Goal: Task Accomplishment & Management: Manage account settings

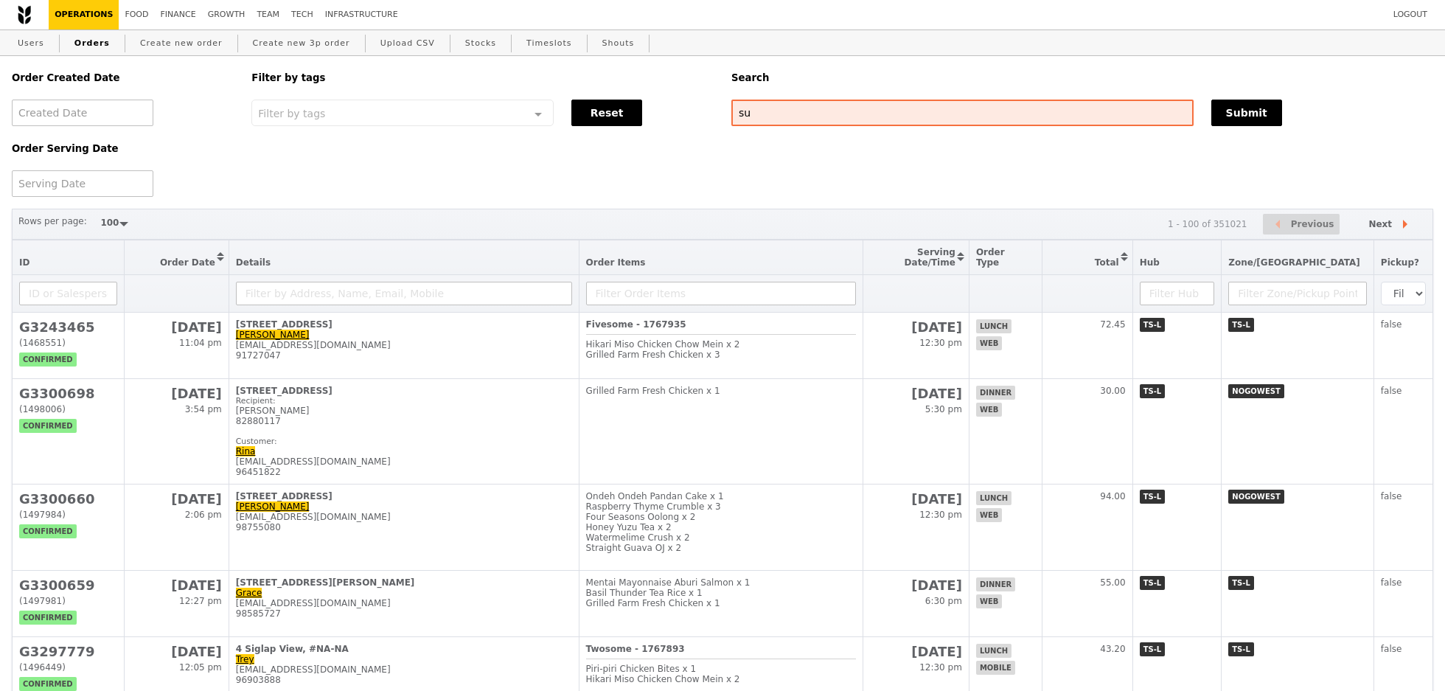
select select "100"
type input "suli"
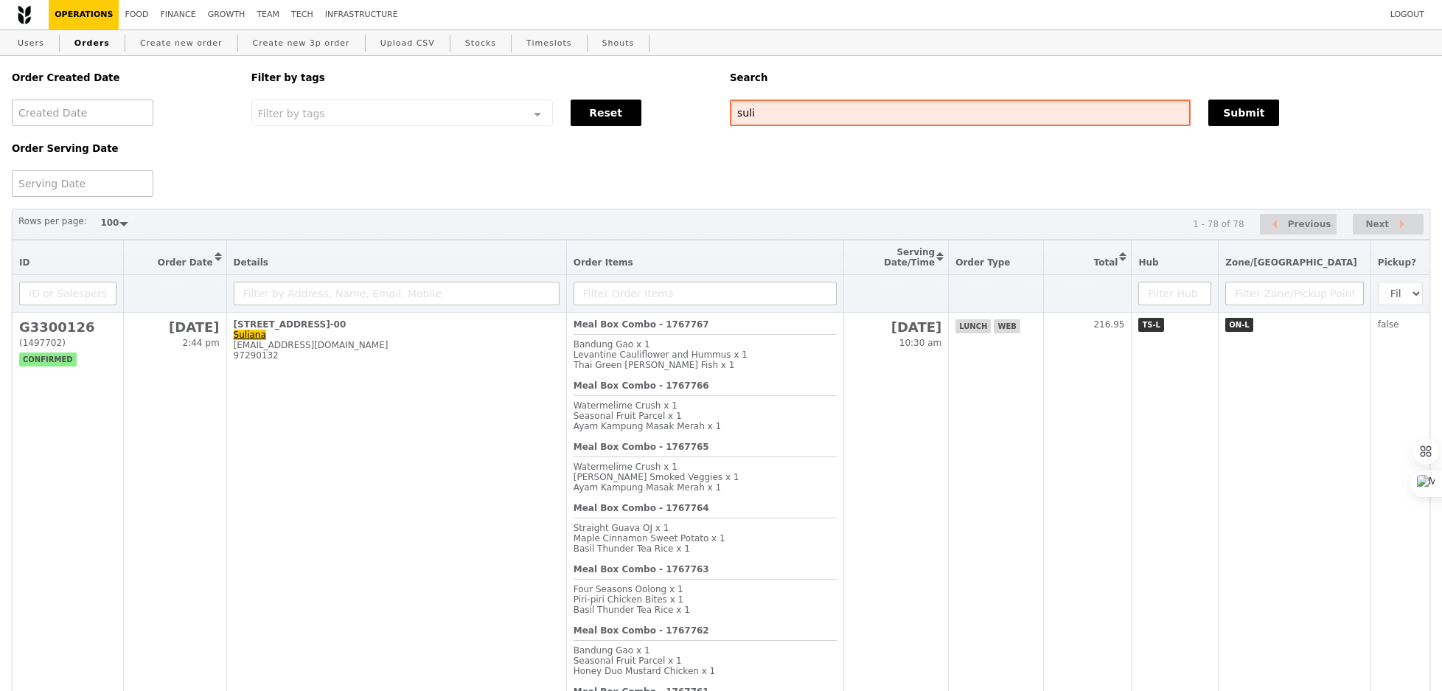
click at [807, 115] on input "suli" at bounding box center [960, 113] width 461 height 27
type input "suliana"
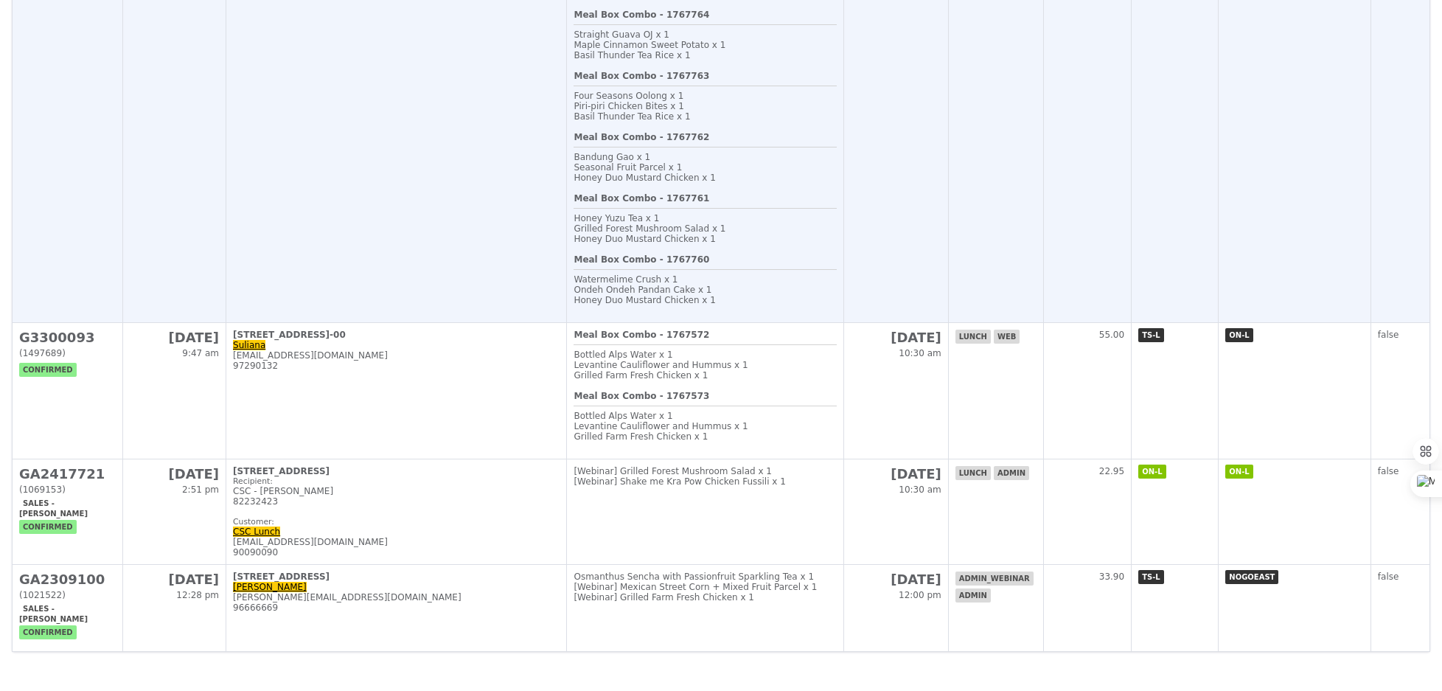
scroll to position [494, 0]
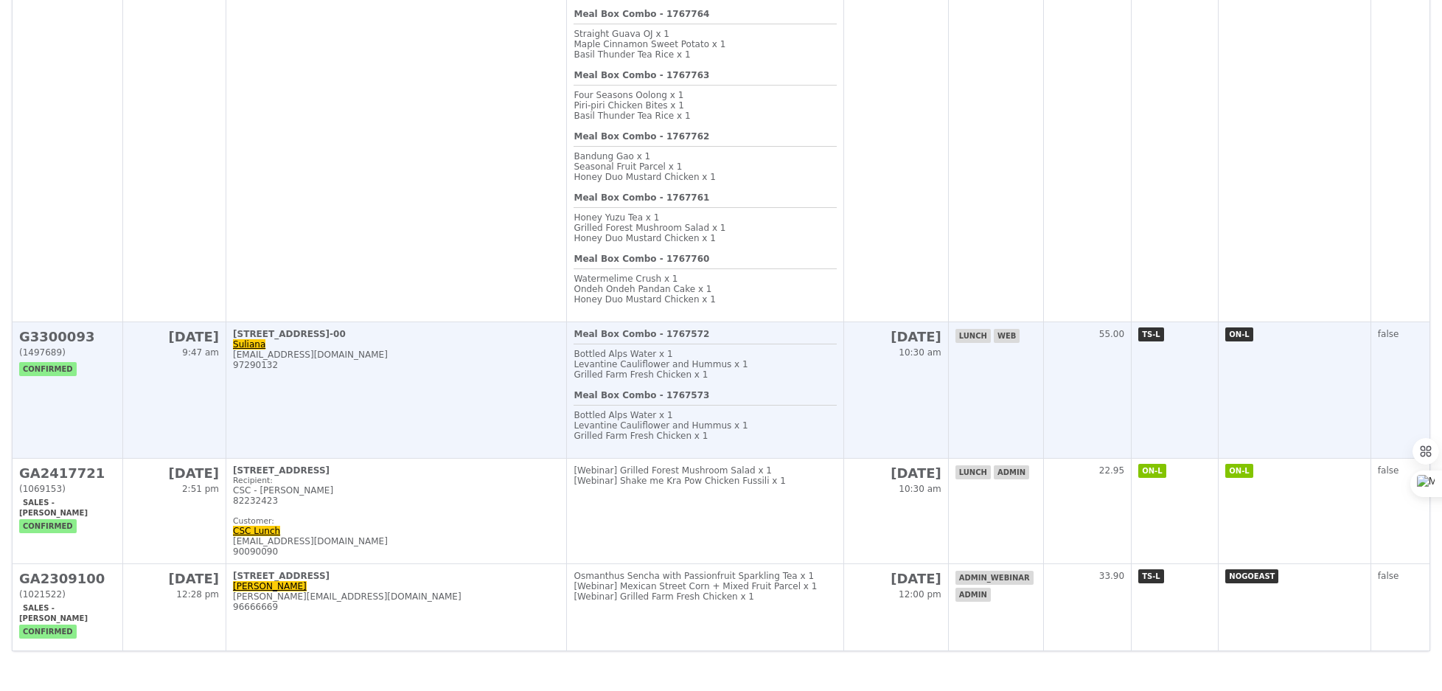
click at [696, 410] on div "Bottled Alps Water x 1" at bounding box center [705, 415] width 262 height 10
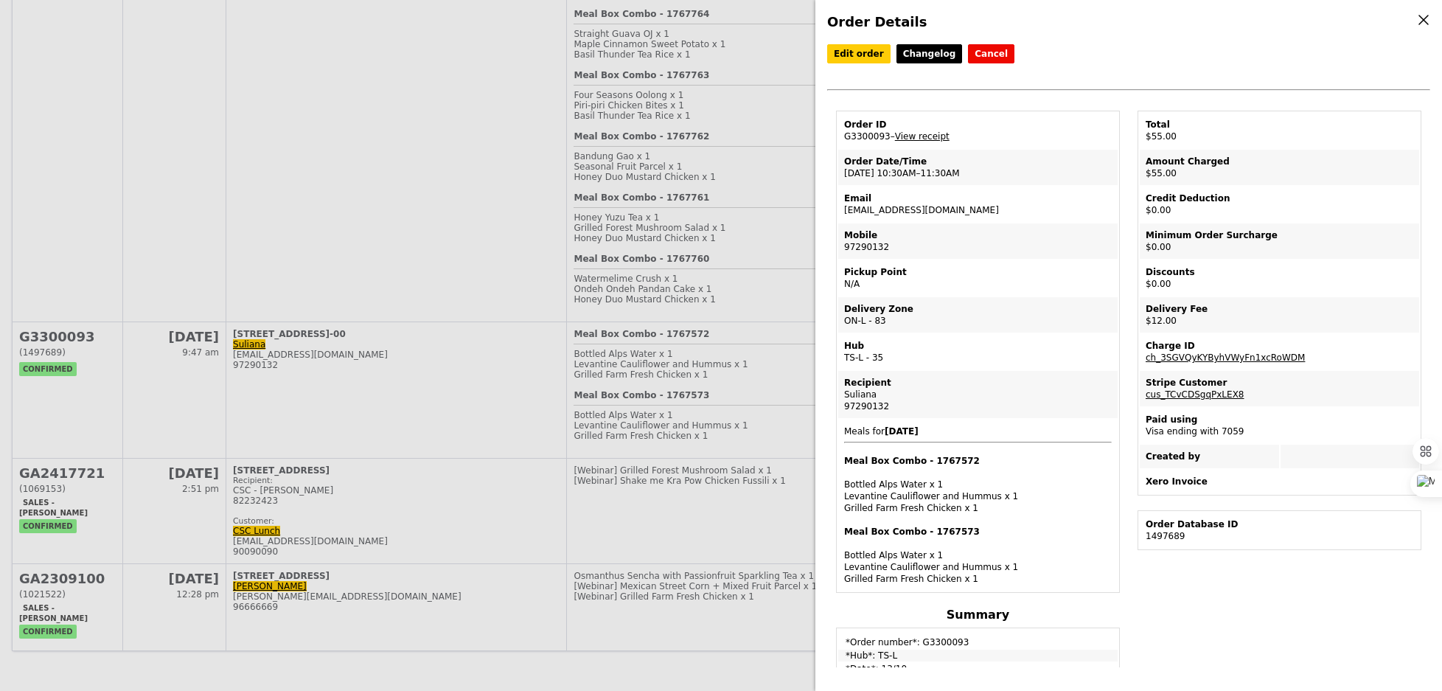
click at [851, 63] on div "Edit order Changelog Cancel Order ID G3300093 – View receipt Order Date/Time [D…" at bounding box center [1128, 77] width 603 height 66
click at [851, 59] on link "Edit order" at bounding box center [858, 53] width 63 height 19
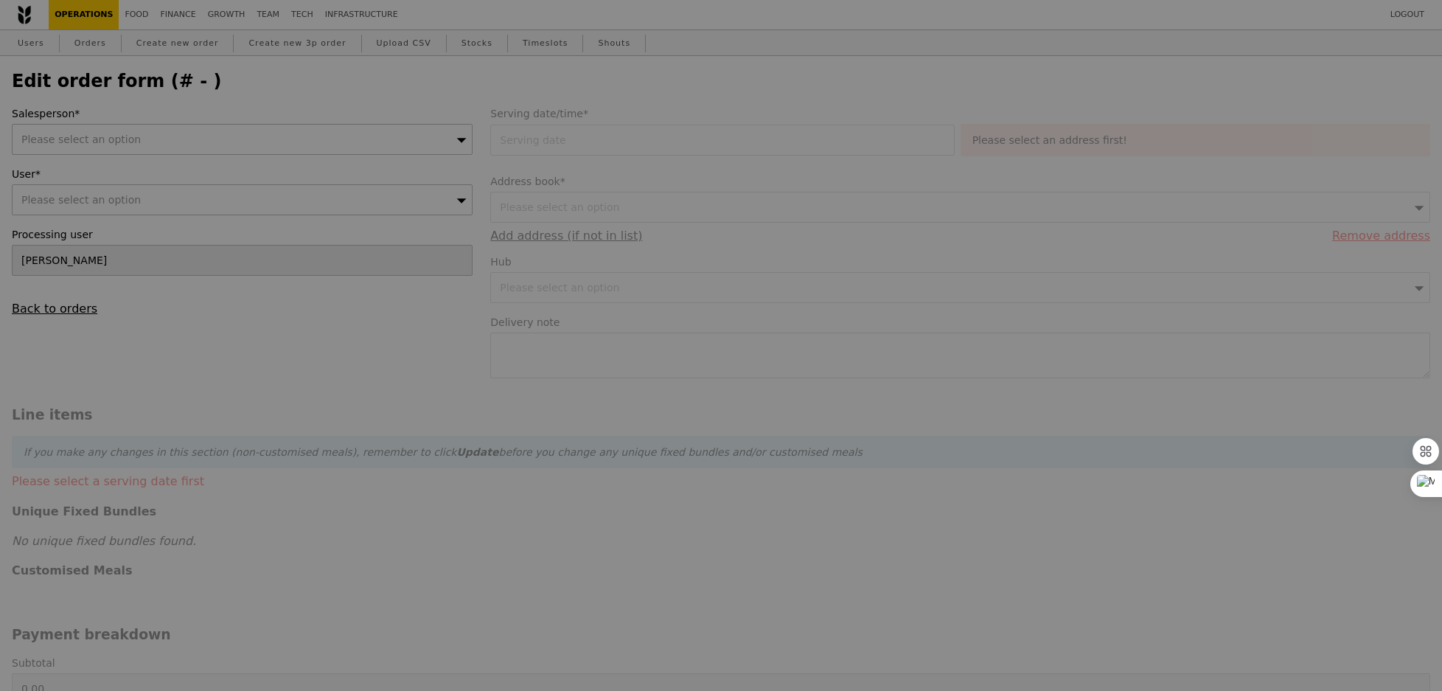
type input "[DATE]"
type textarea "Call Su at [PHONE_NUMBER] when arrive at [GEOGRAPHIC_DATA]"
type input "Loading..."
type input "43.00"
type input "10.09"
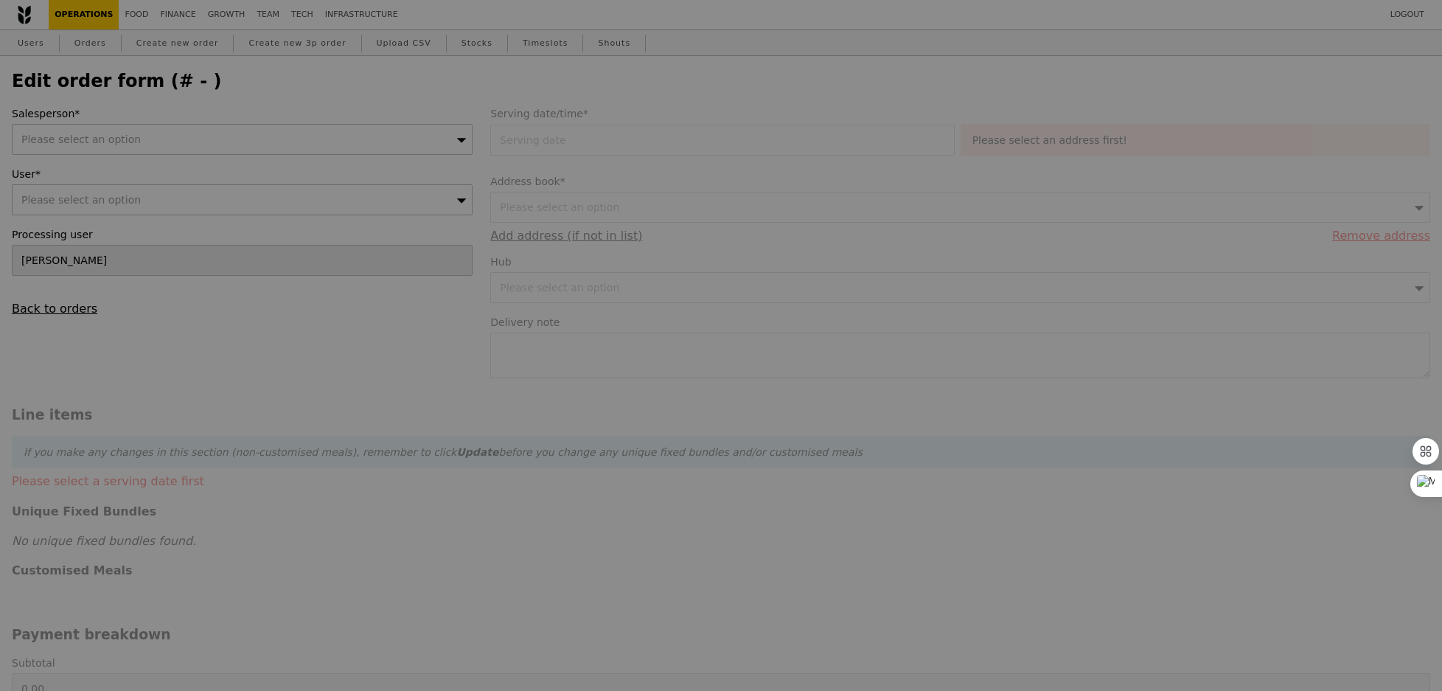
type input "11.00"
type input "54.00"
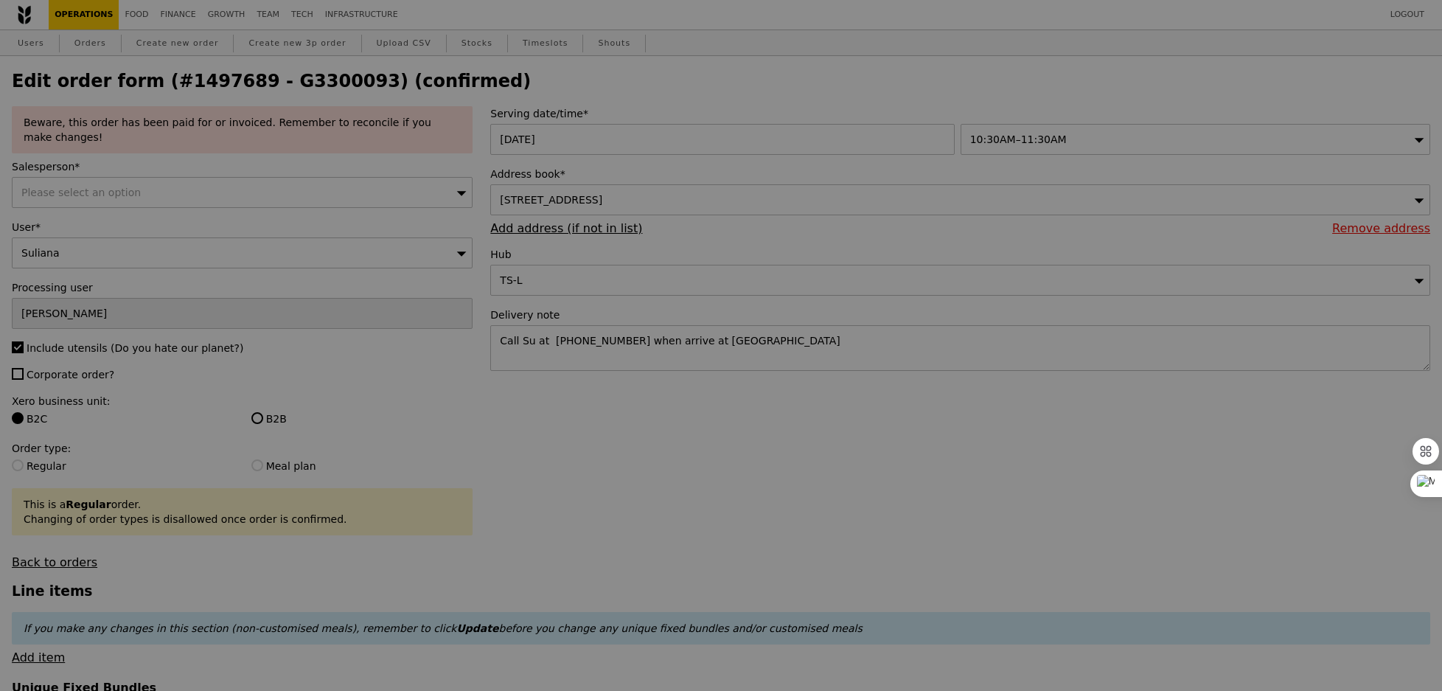
click at [124, 192] on div at bounding box center [721, 345] width 1442 height 691
type input "Update"
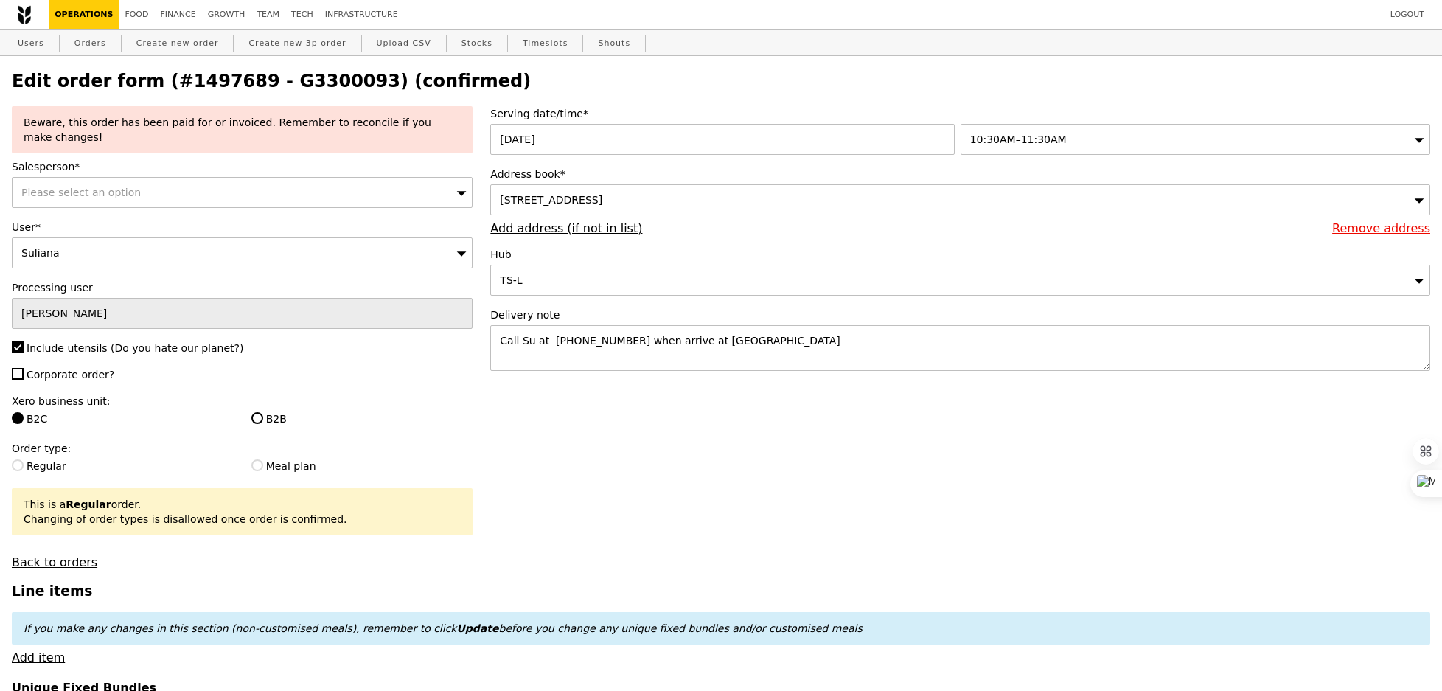
click at [124, 192] on span "Please select an option" at bounding box center [80, 193] width 119 height 12
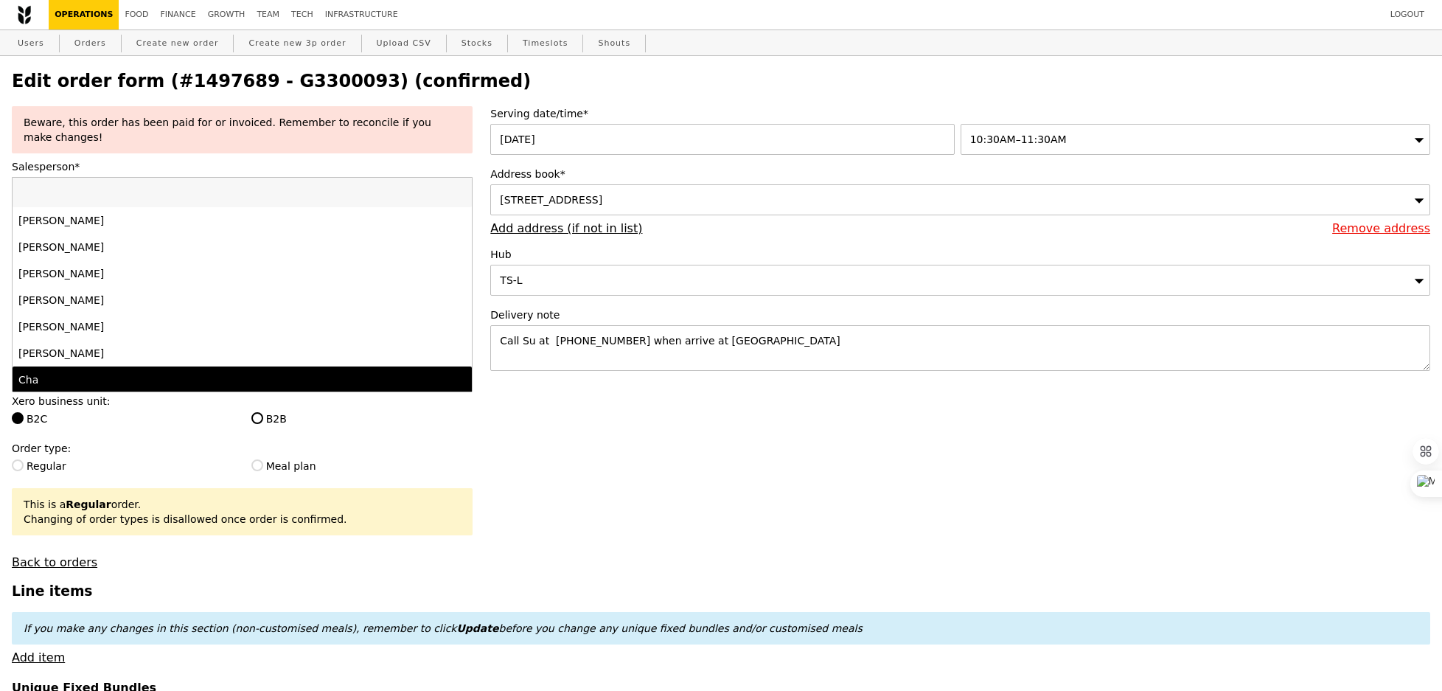
scroll to position [1461, 0]
click at [105, 375] on div "[PERSON_NAME]" at bounding box center [185, 378] width 335 height 15
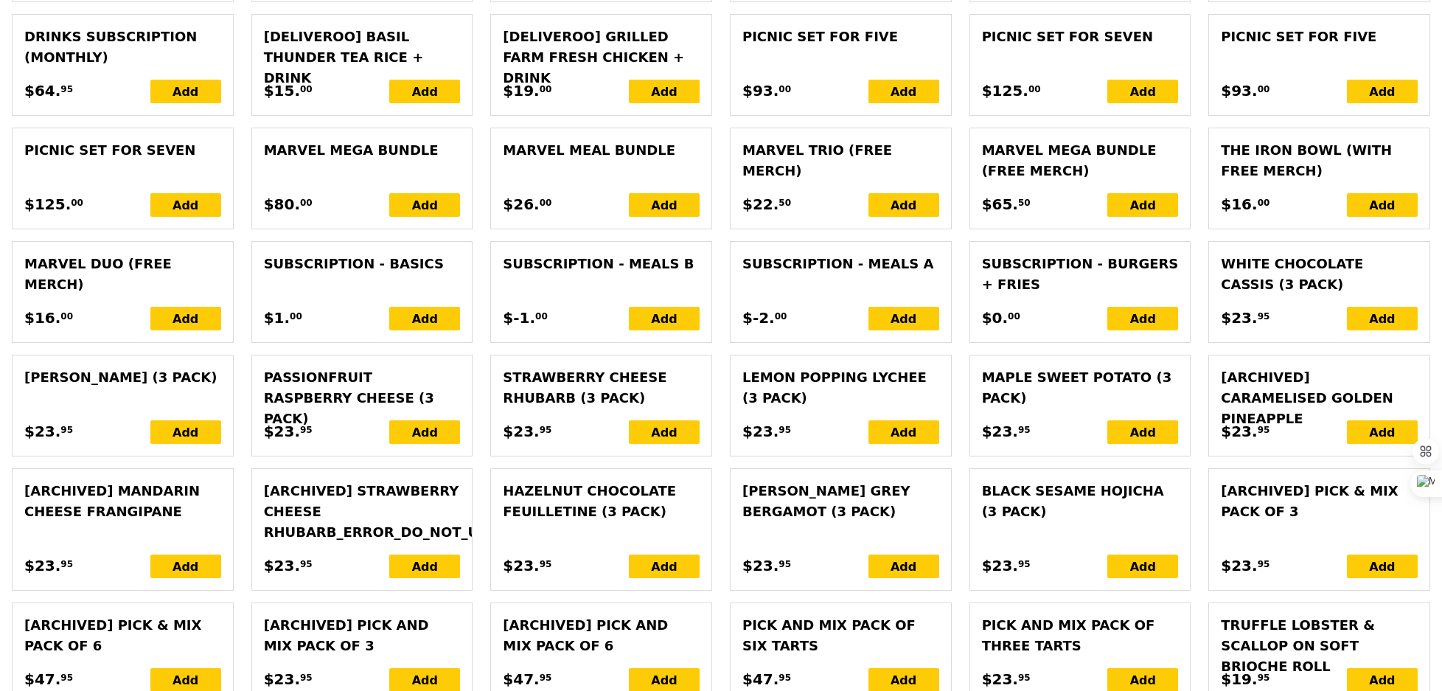
scroll to position [3272, 0]
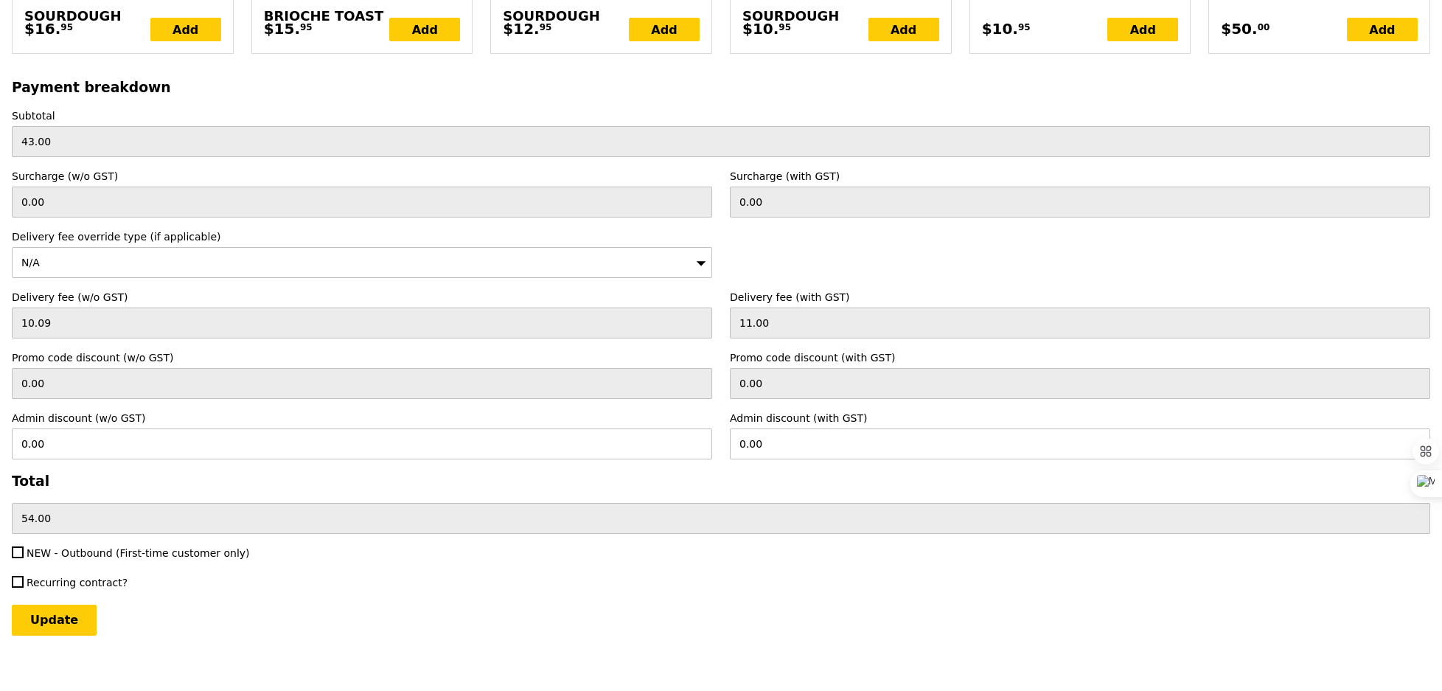
click at [91, 547] on span "NEW - Outbound (First-time customer only)" at bounding box center [138, 553] width 223 height 12
click at [24, 546] on input "NEW - Outbound (First-time customer only)" at bounding box center [18, 552] width 12 height 12
checkbox input "true"
click at [59, 610] on input "Update" at bounding box center [54, 620] width 85 height 31
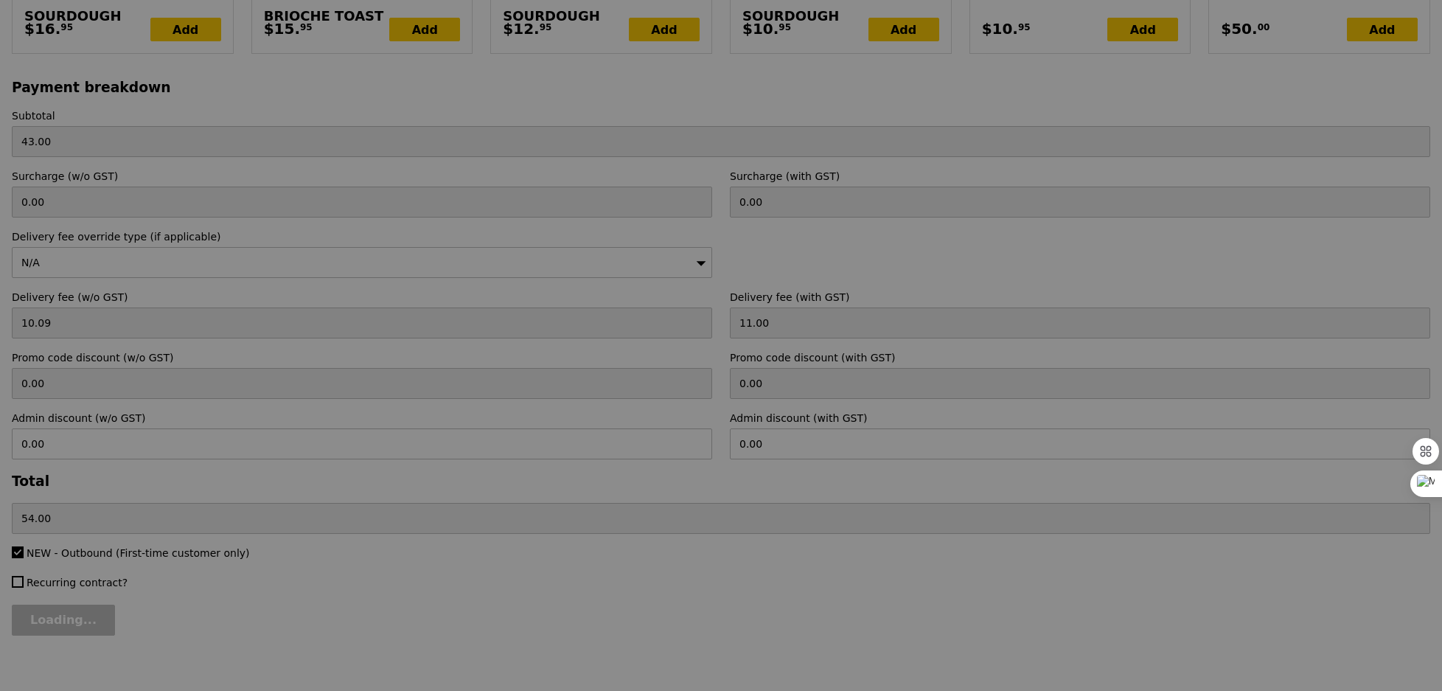
type input "Loading..."
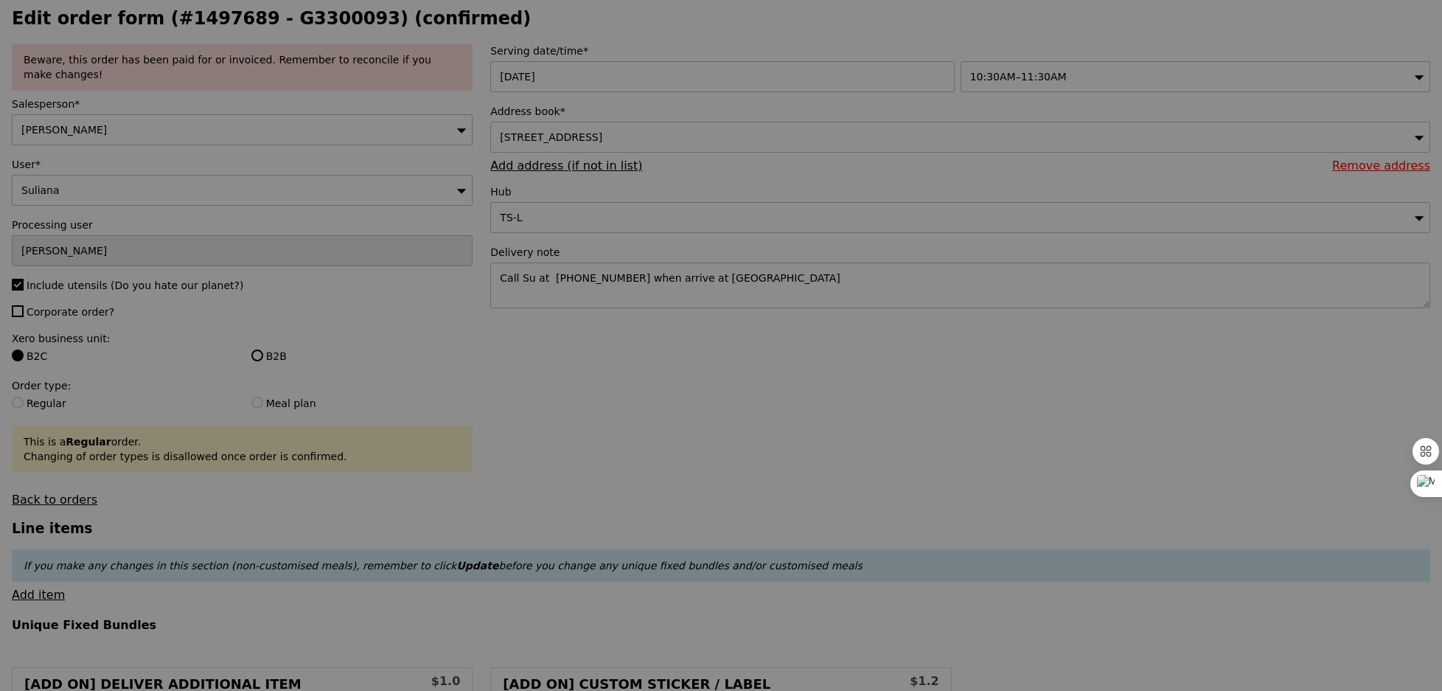
scroll to position [0, 0]
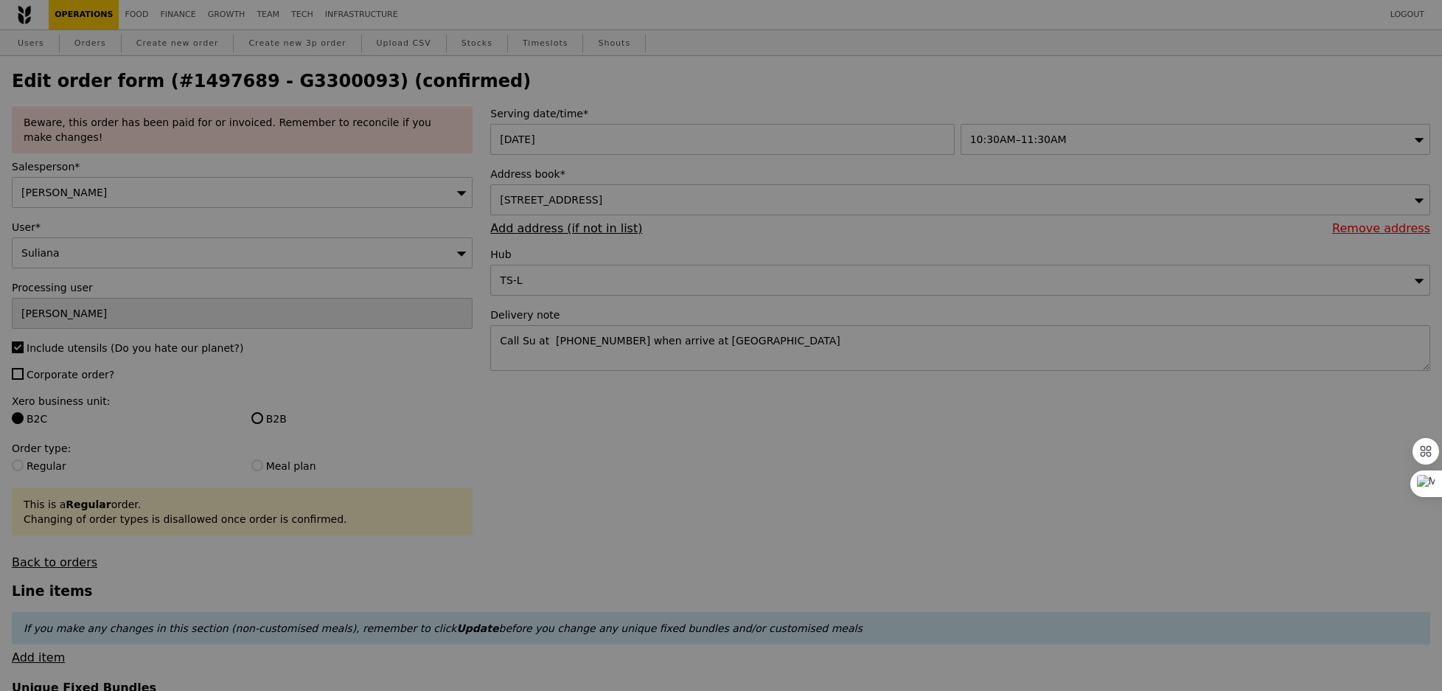
type input "11.01"
type input "12.00"
type input "55.00"
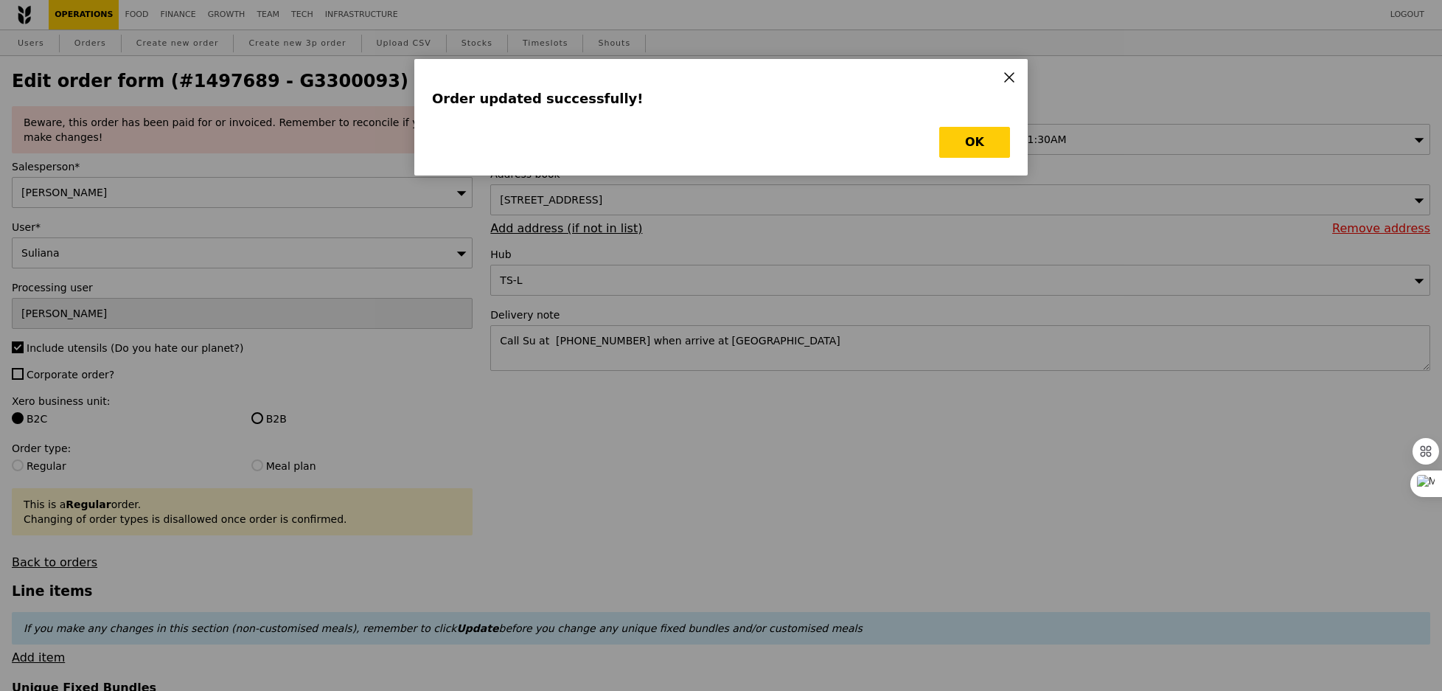
type input "Update"
click at [984, 139] on button "OK" at bounding box center [974, 142] width 71 height 31
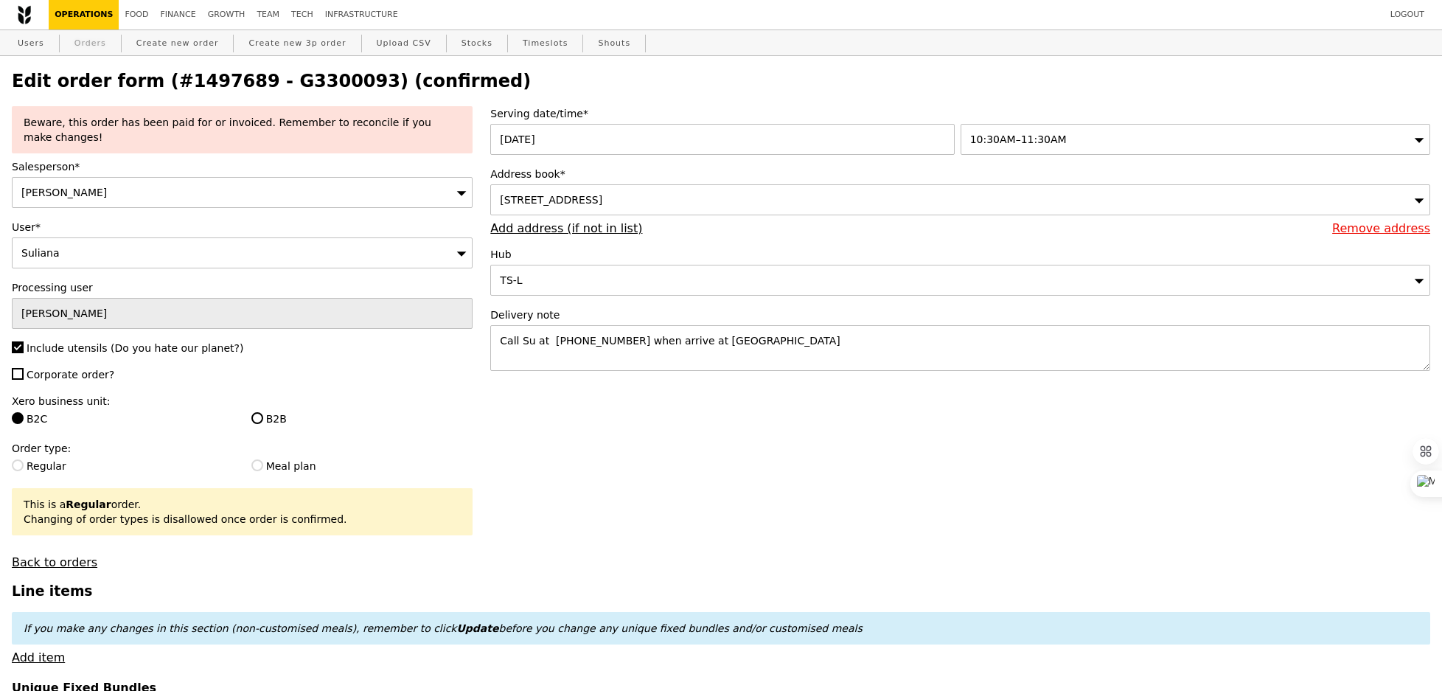
click at [97, 40] on link "Orders" at bounding box center [90, 43] width 43 height 27
select select "100"
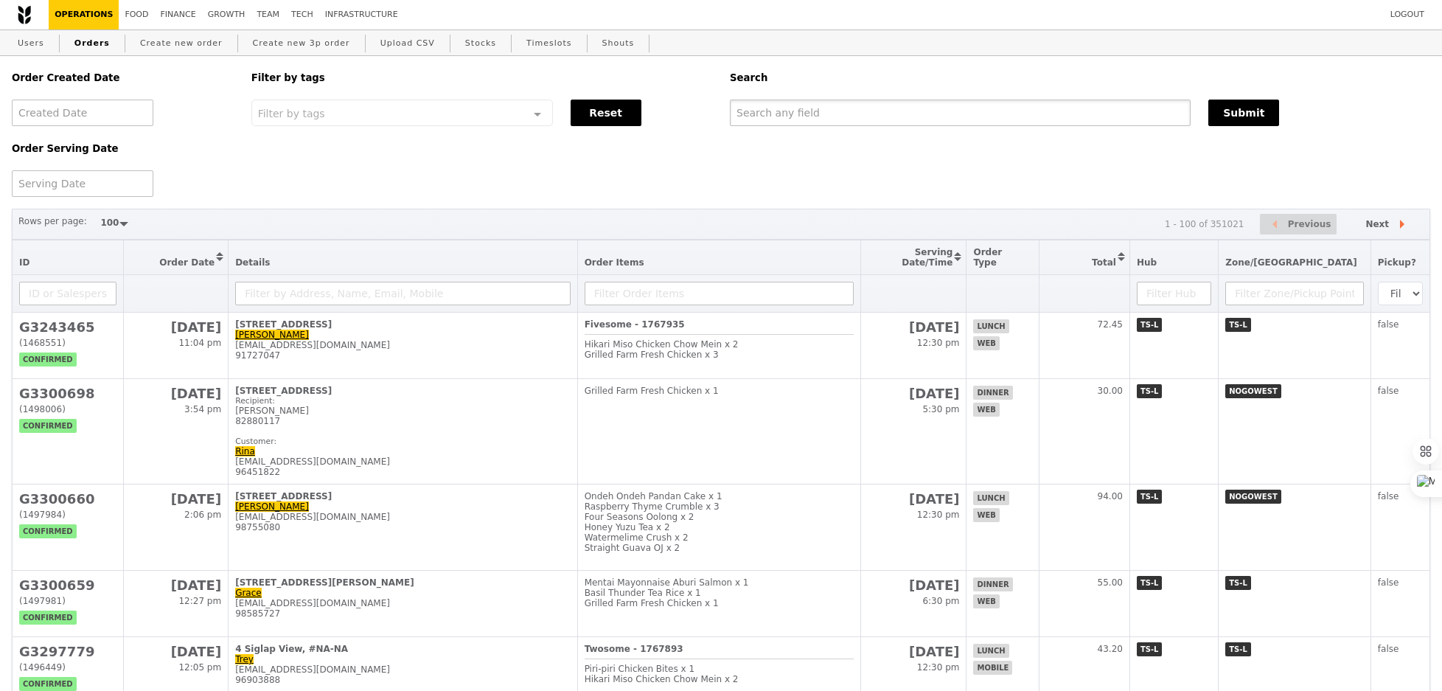
click at [774, 124] on input "text" at bounding box center [960, 113] width 461 height 27
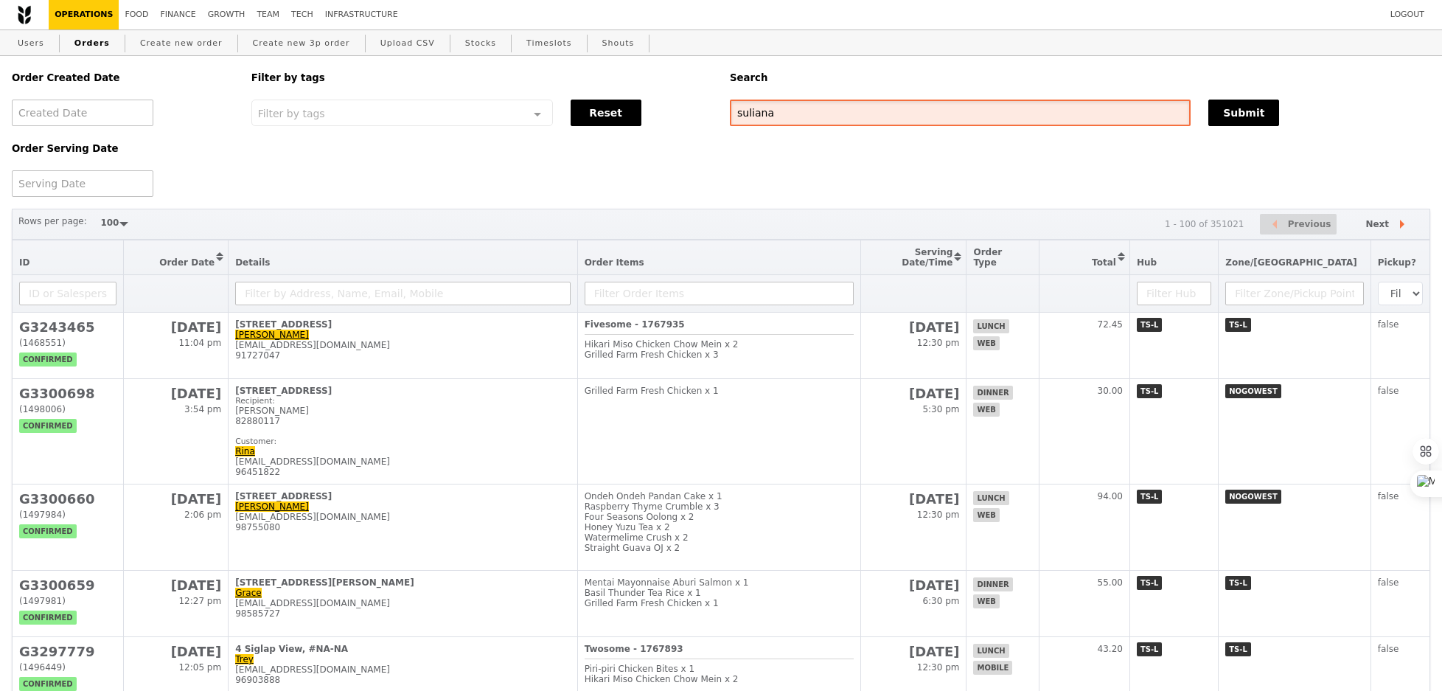
type input "suliana"
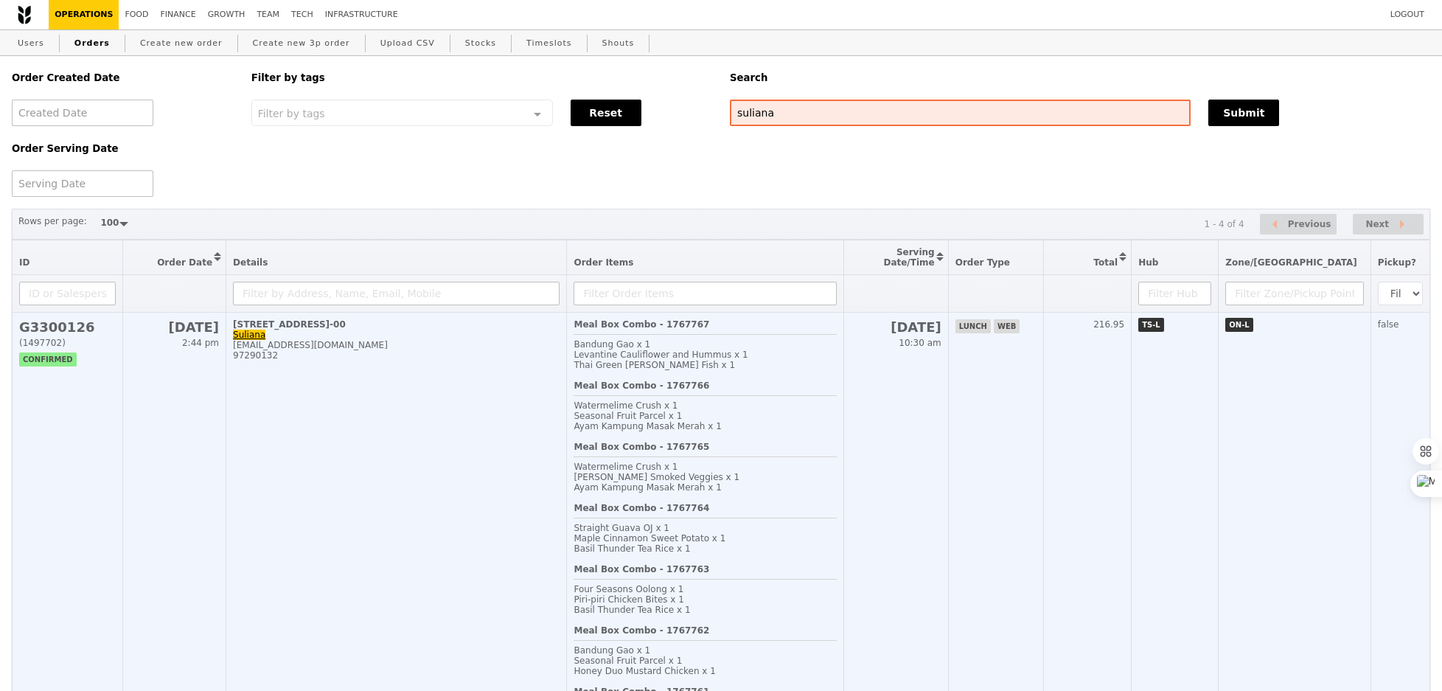
click at [683, 389] on b "Meal Box Combo - 1767766" at bounding box center [642, 385] width 136 height 10
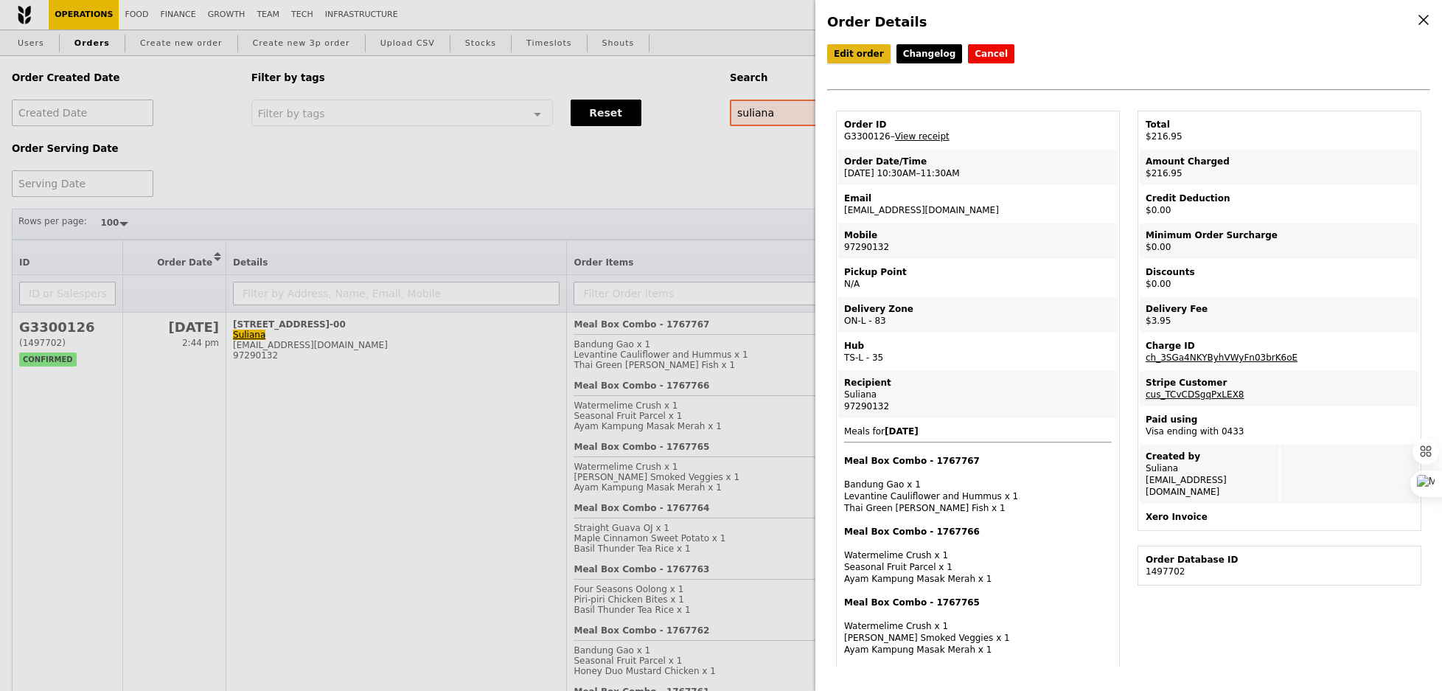
click at [876, 55] on link "Edit order" at bounding box center [858, 53] width 63 height 19
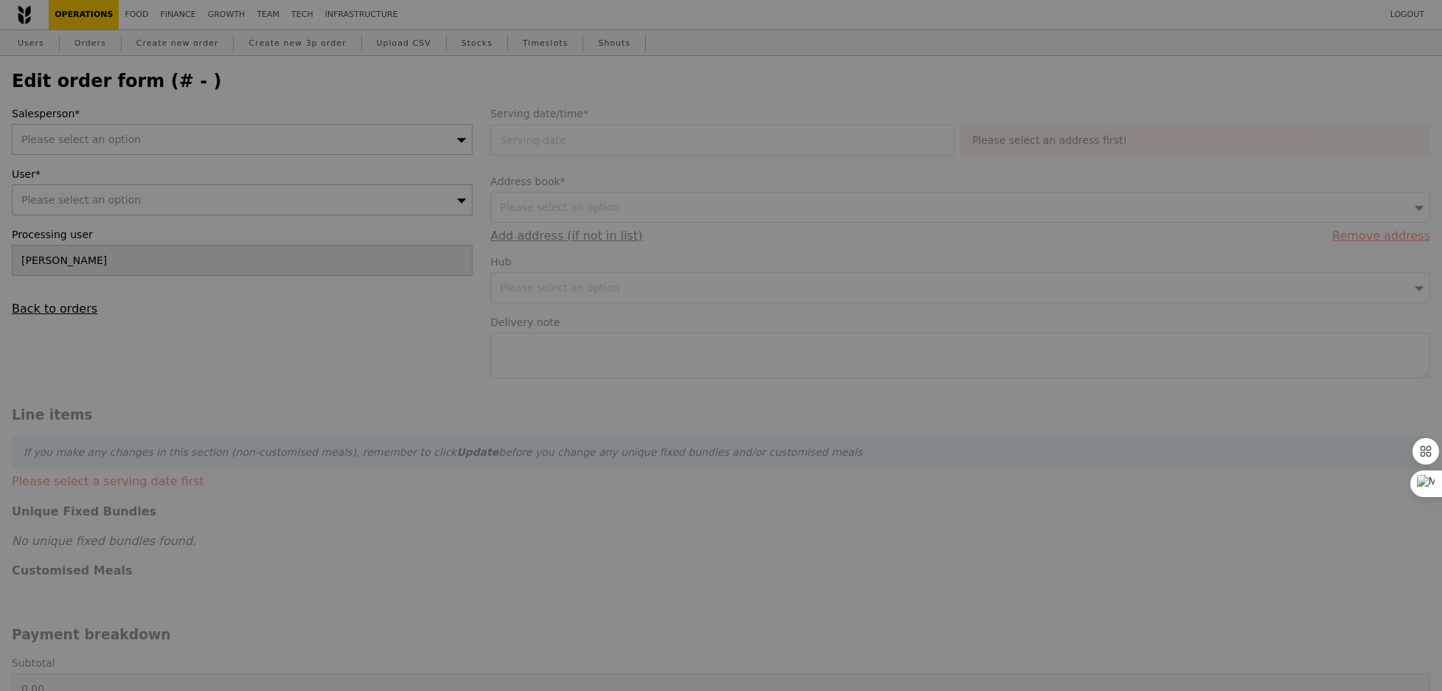
type input "[DATE]"
type textarea "Call Su at [PHONE_NUMBER] when arrive at [GEOGRAPHIC_DATA]"
type input "213.00"
type input "2.71"
type input "2.95"
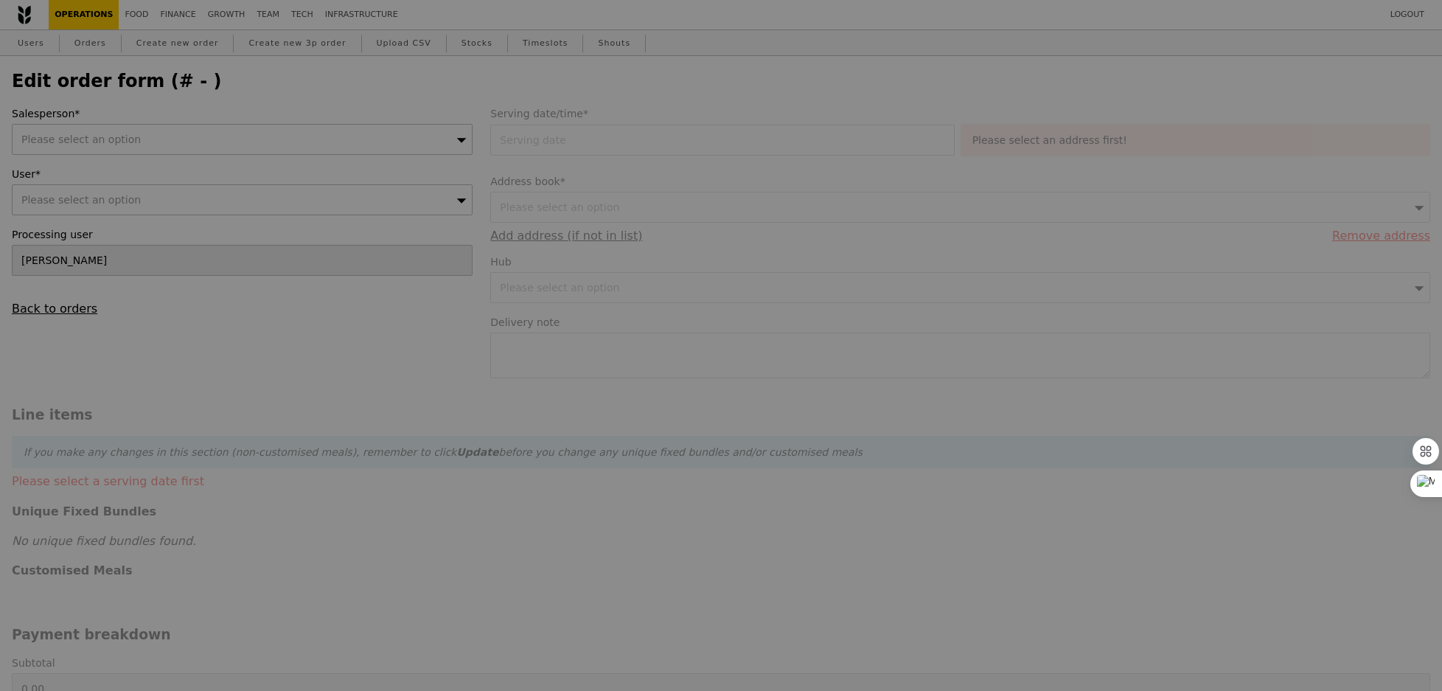
type input "215.95"
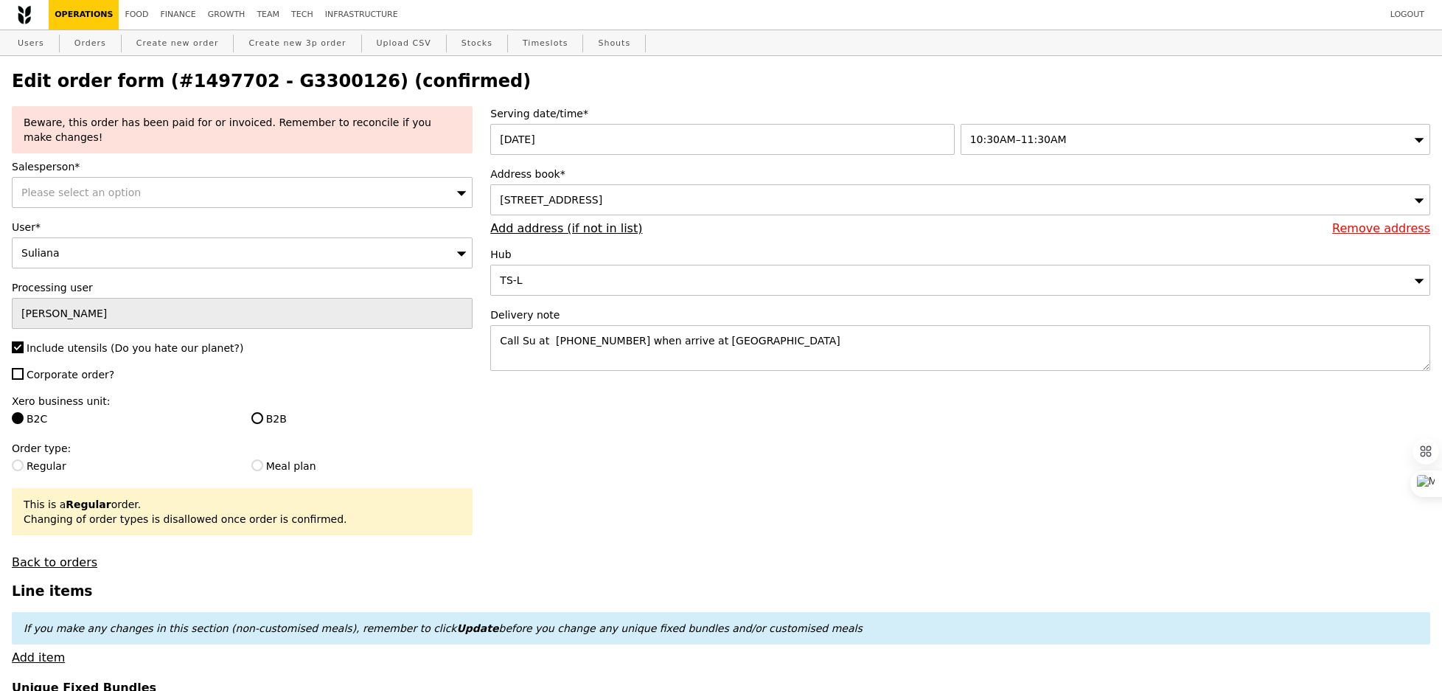
type input "Update"
click at [153, 200] on div "Please select an option" at bounding box center [242, 192] width 461 height 31
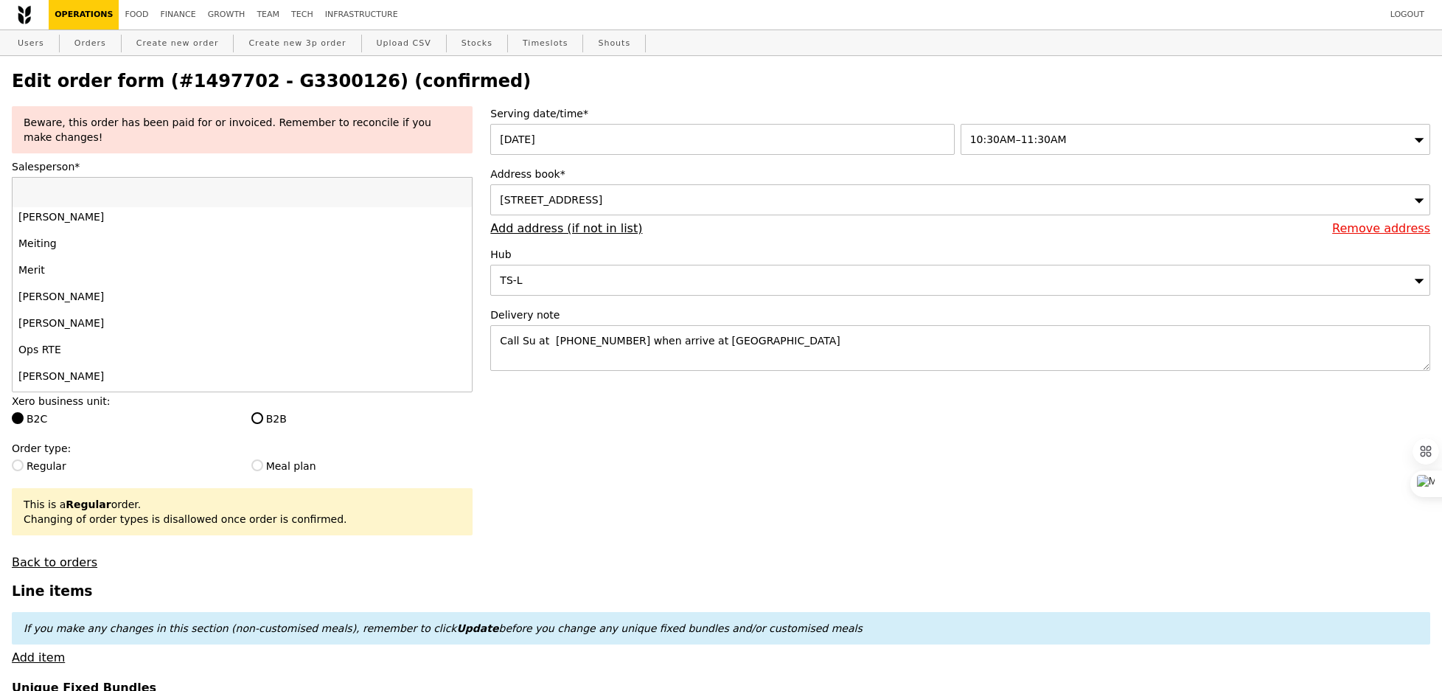
scroll to position [1461, 0]
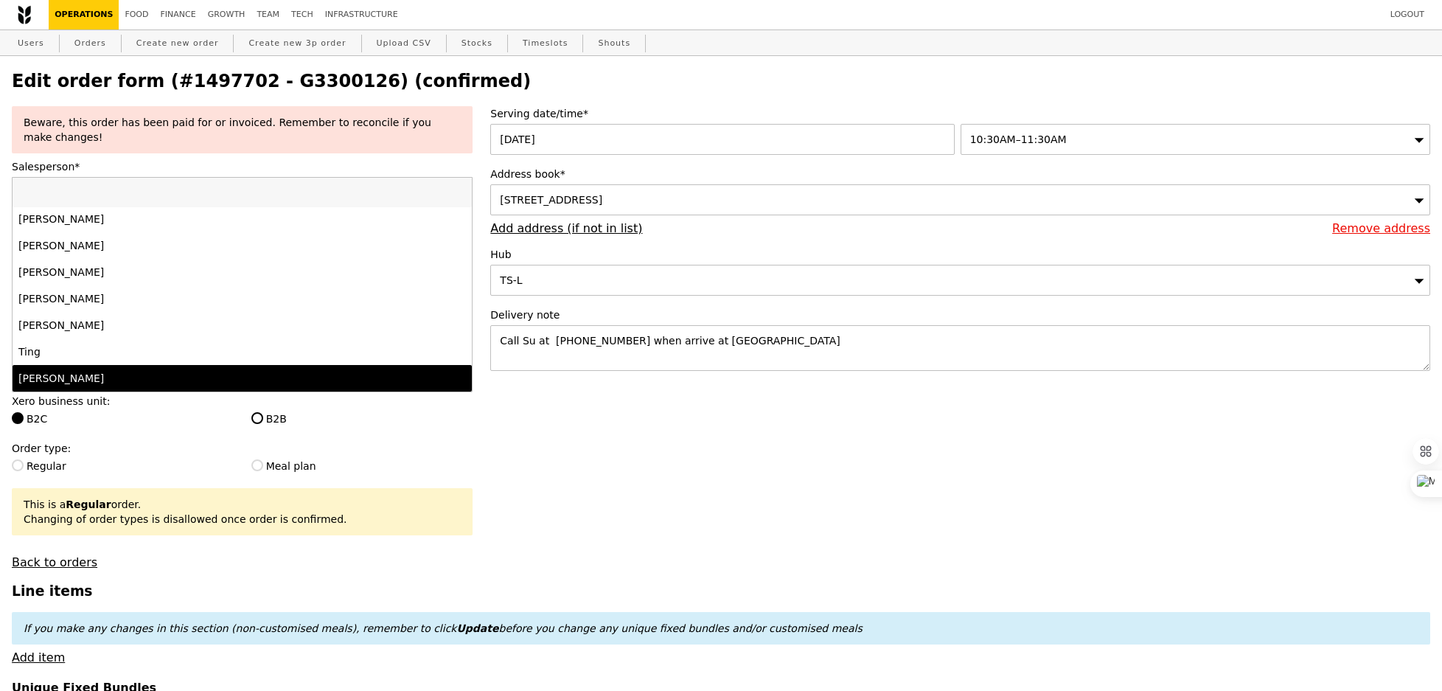
click at [75, 378] on div "[PERSON_NAME]" at bounding box center [185, 378] width 335 height 15
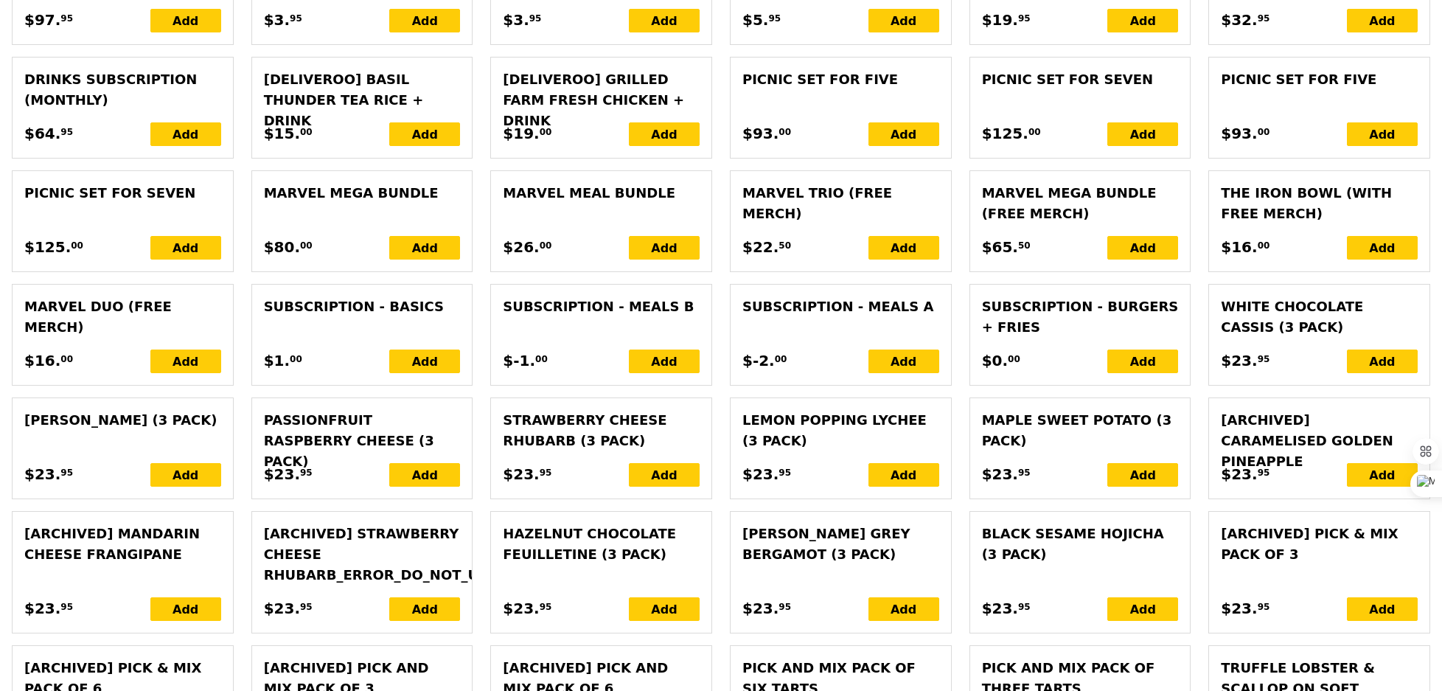
scroll to position [3537, 0]
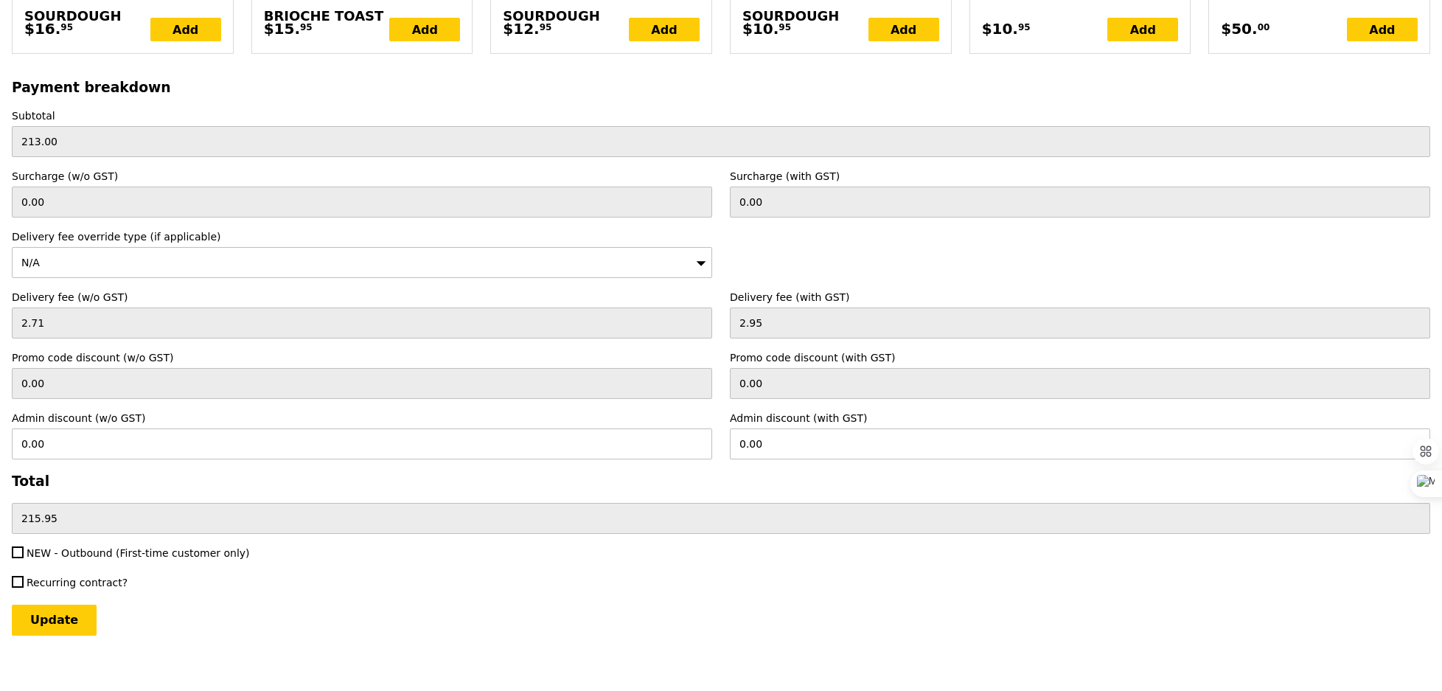
click at [65, 547] on span "NEW - Outbound (First-time customer only)" at bounding box center [138, 553] width 223 height 12
click at [24, 546] on input "NEW - Outbound (First-time customer only)" at bounding box center [18, 552] width 12 height 12
checkbox input "true"
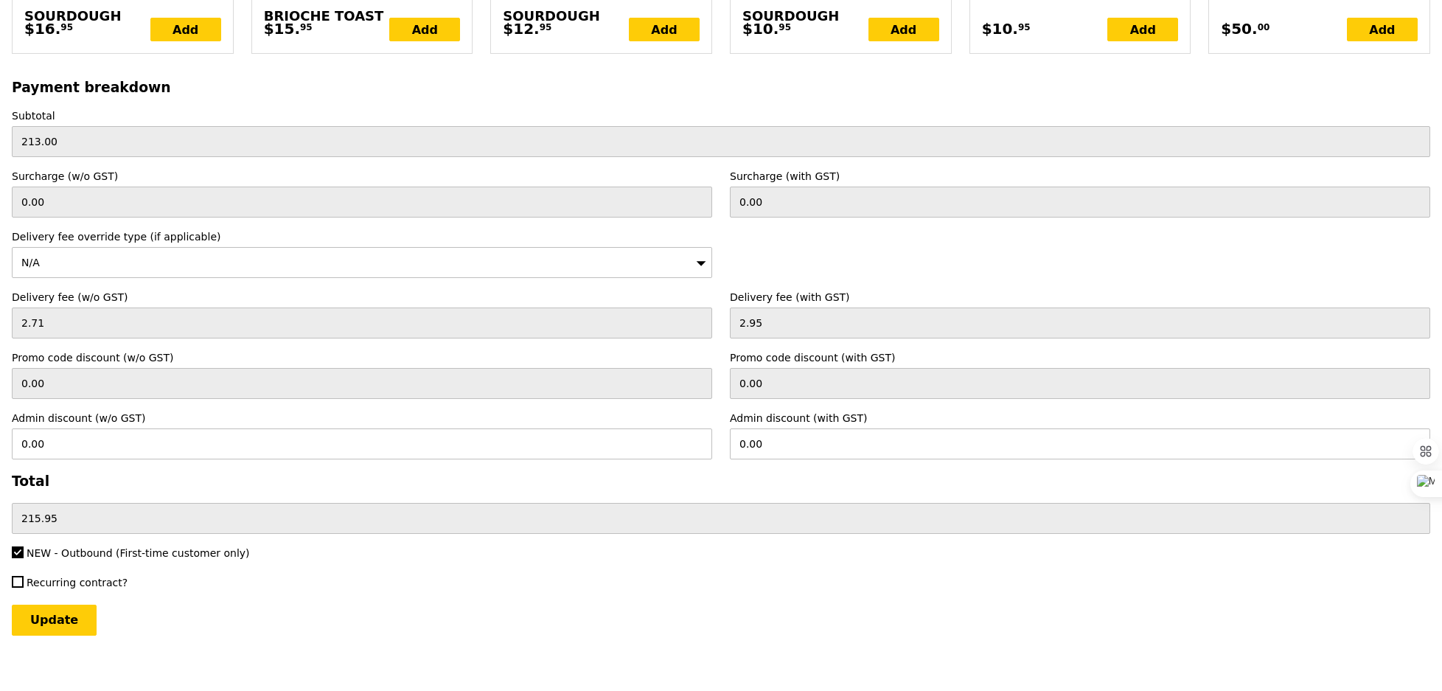
click at [56, 617] on input "Update" at bounding box center [54, 620] width 85 height 31
type input "Loading..."
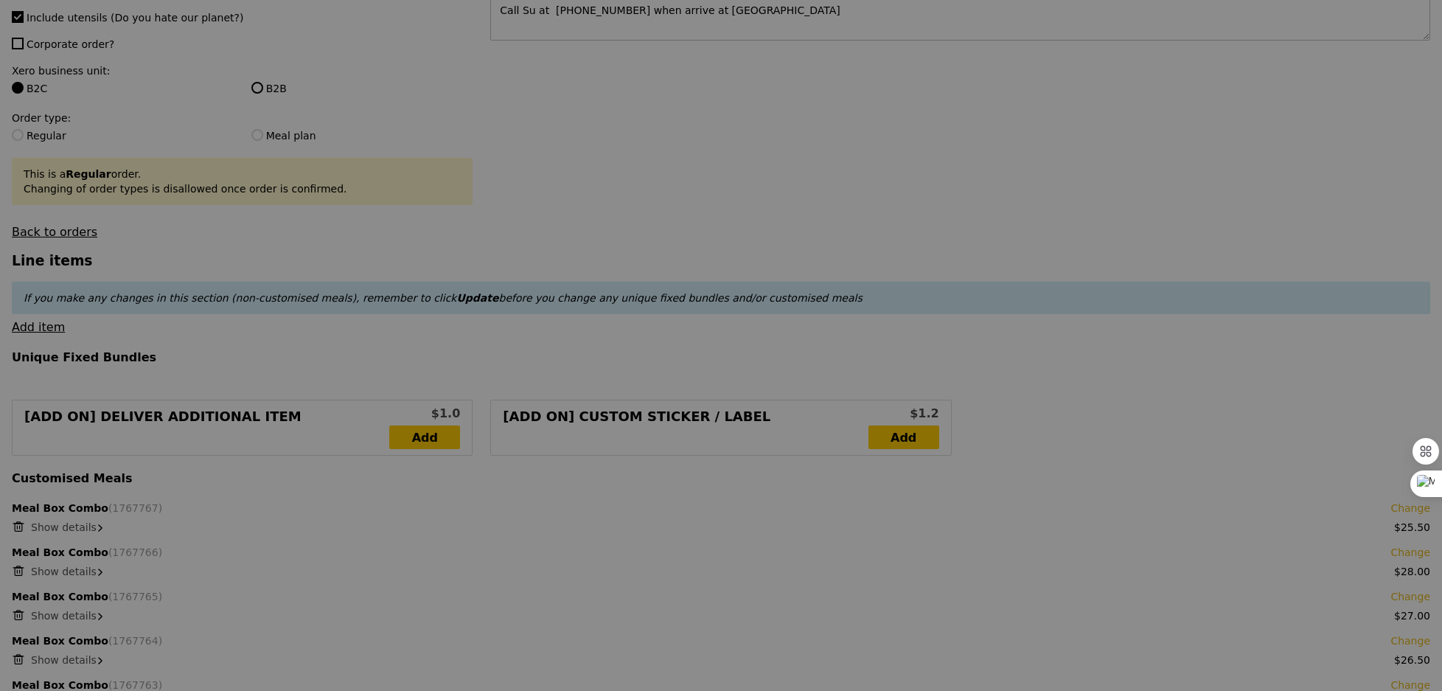
scroll to position [0, 0]
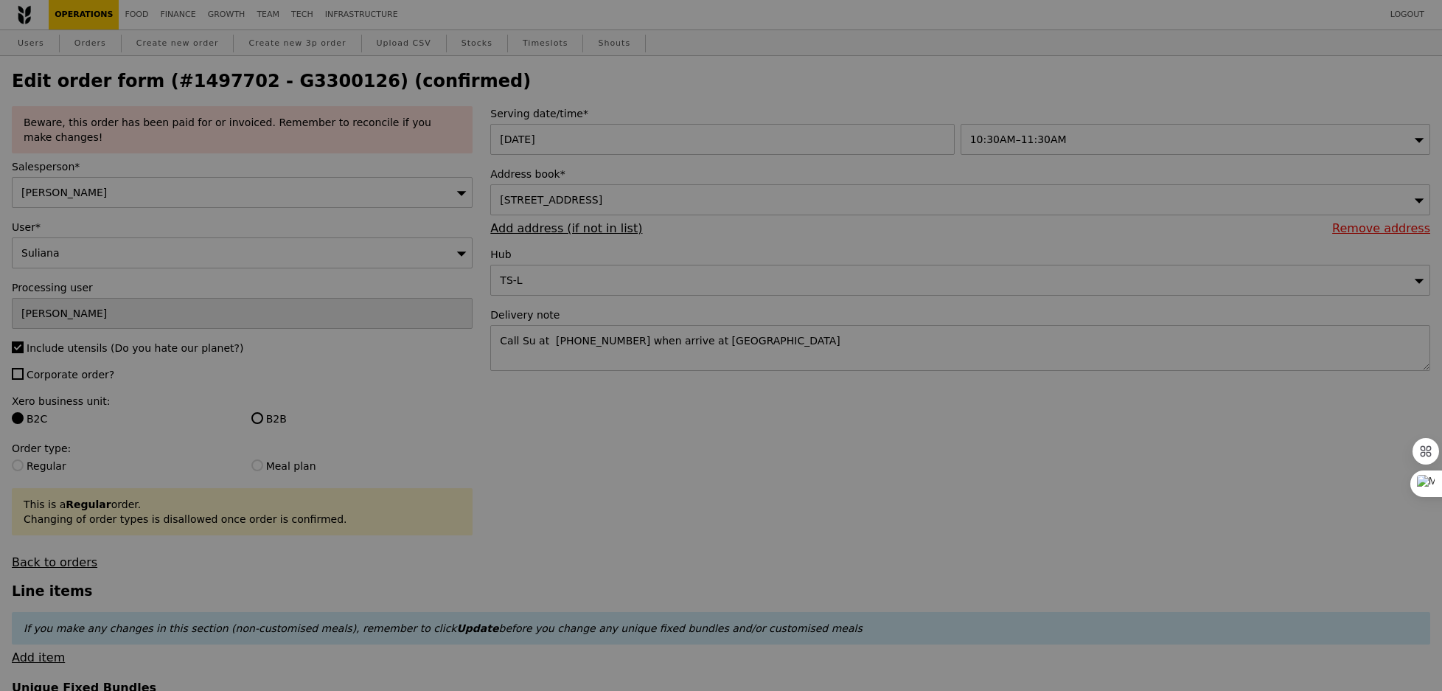
type input "3.62"
type input "3.95"
type input "216.95"
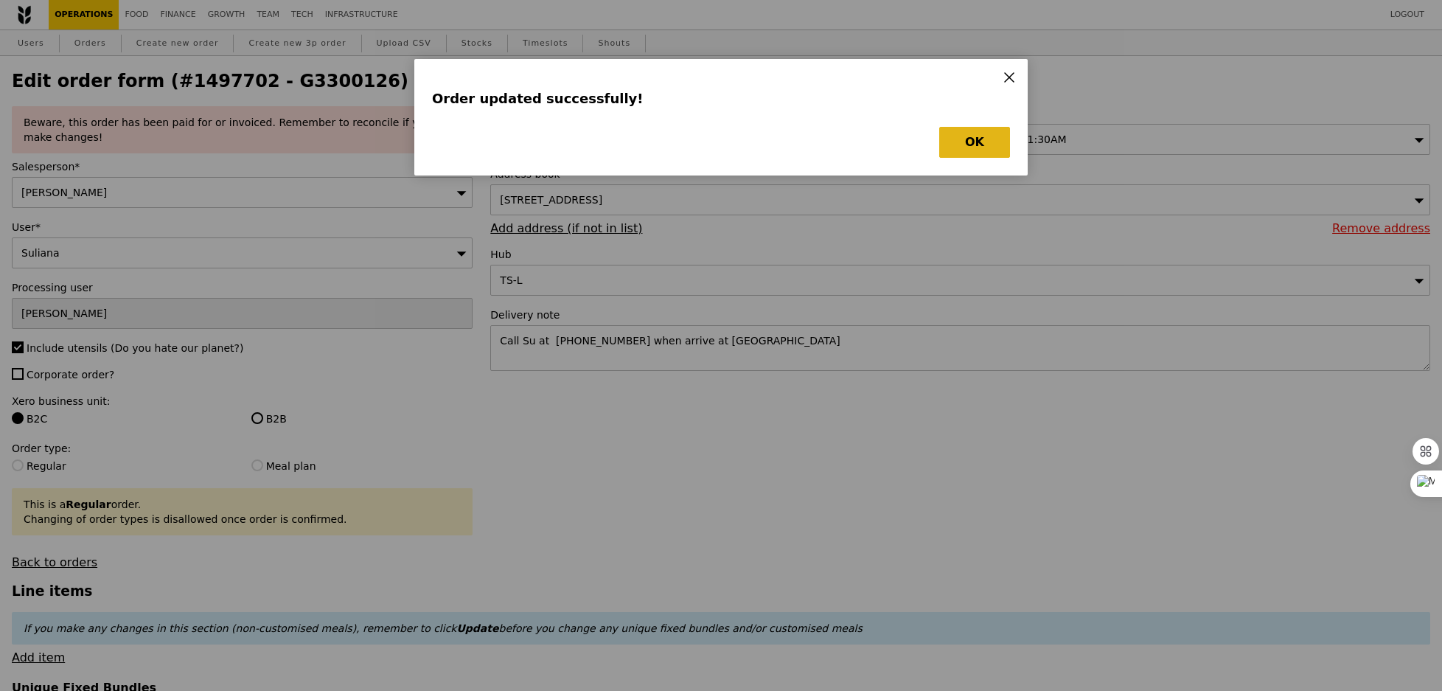
type input "Update"
click at [964, 139] on button "OK" at bounding box center [974, 142] width 71 height 31
